Goal: Task Accomplishment & Management: Manage account settings

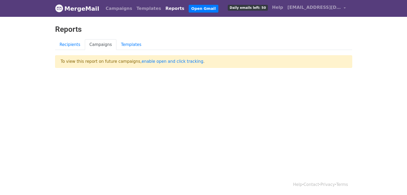
click at [163, 6] on link "Reports" at bounding box center [174, 8] width 23 height 11
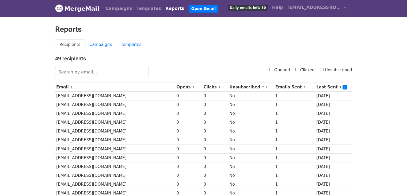
click at [273, 68] on input "Opened" at bounding box center [270, 69] width 3 height 3
checkbox input "true"
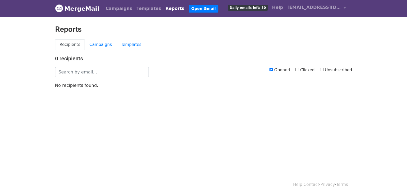
click at [273, 68] on input "Opened" at bounding box center [270, 69] width 3 height 3
checkbox input "false"
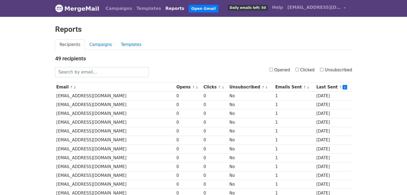
click at [125, 44] on link "Templates" at bounding box center [130, 44] width 29 height 11
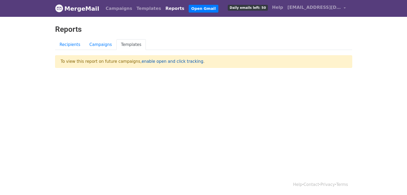
click at [162, 59] on link "enable open and click tracking" at bounding box center [171, 61] width 61 height 5
